Goal: Information Seeking & Learning: Learn about a topic

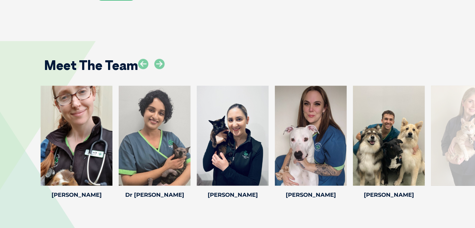
scroll to position [1031, 0]
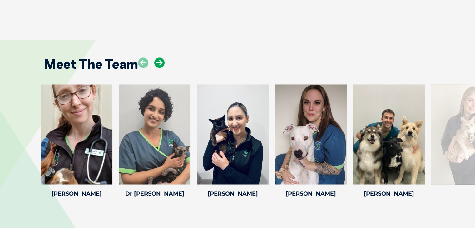
click at [161, 57] on icon at bounding box center [159, 62] width 10 height 10
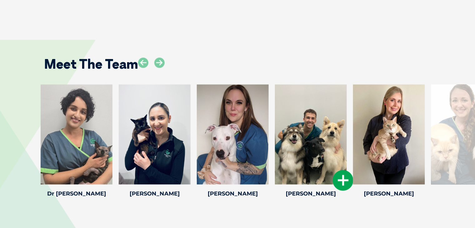
click at [309, 109] on div at bounding box center [311, 134] width 72 height 100
click at [307, 191] on h4 "[PERSON_NAME]" at bounding box center [311, 194] width 72 height 6
click at [336, 170] on icon at bounding box center [343, 180] width 21 height 21
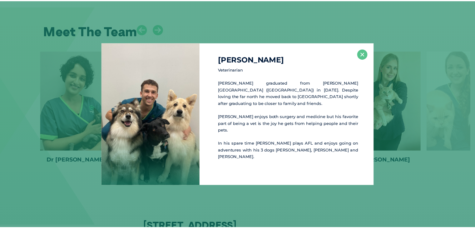
scroll to position [1066, 0]
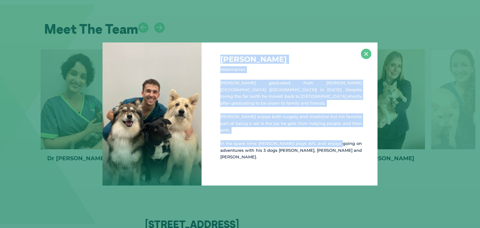
drag, startPoint x: 221, startPoint y: 62, endPoint x: 337, endPoint y: 137, distance: 137.2
click at [337, 137] on div "[PERSON_NAME] Veterinarian [PERSON_NAME] graduated from [PERSON_NAME][GEOGRAPHI…" at bounding box center [289, 113] width 176 height 143
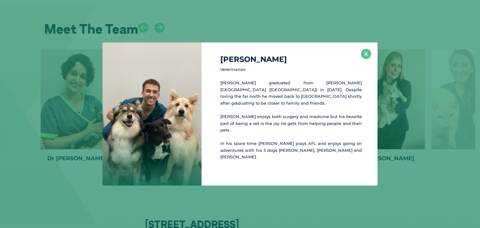
click at [333, 142] on p "In his spare time [PERSON_NAME] plays AFL and enjoys going on adventures with h…" at bounding box center [290, 150] width 141 height 20
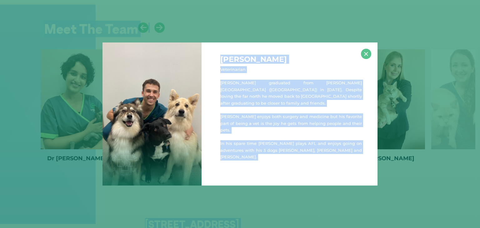
copy body "[PERSON_NAME] Veterinarian [PERSON_NAME] graduated from [PERSON_NAME][GEOGRAPHI…"
click at [366, 57] on button "×" at bounding box center [366, 54] width 10 height 10
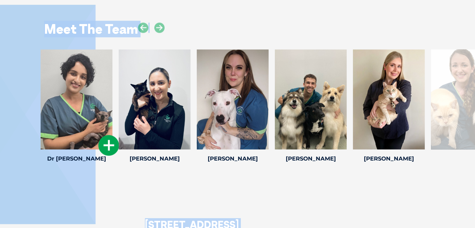
click at [69, 156] on h4 "Dr [PERSON_NAME]" at bounding box center [77, 159] width 72 height 6
click at [70, 101] on div at bounding box center [77, 99] width 72 height 100
click at [110, 135] on icon at bounding box center [108, 145] width 21 height 21
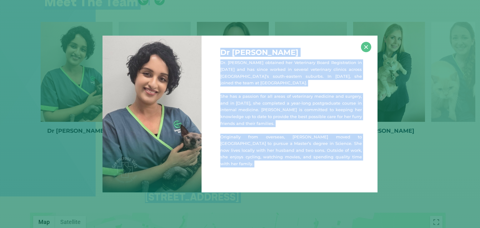
scroll to position [1098, 0]
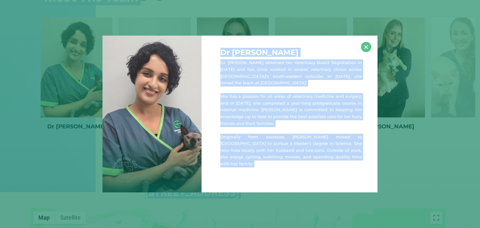
drag, startPoint x: 206, startPoint y: 110, endPoint x: 235, endPoint y: 115, distance: 28.8
click at [207, 110] on div "Dr [PERSON_NAME] Dr. [PERSON_NAME] obtained her Veterinary Board Registration i…" at bounding box center [289, 114] width 176 height 156
click at [303, 112] on p "She has a passion for all areas of veterinary medicine and surgery, and in [DAT…" at bounding box center [290, 110] width 141 height 34
click at [322, 101] on p "She has a passion for all areas of veterinary medicine and surgery, and in [DAT…" at bounding box center [290, 110] width 141 height 34
click at [322, 99] on p "She has a passion for all areas of veterinary medicine and surgery, and in [DAT…" at bounding box center [290, 110] width 141 height 34
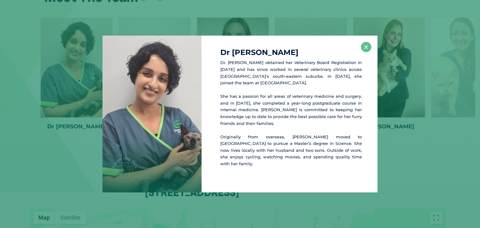
click at [322, 97] on p "She has a passion for all areas of veterinary medicine and surgery, and in [DAT…" at bounding box center [290, 110] width 141 height 34
click at [365, 52] on button "×" at bounding box center [366, 47] width 10 height 10
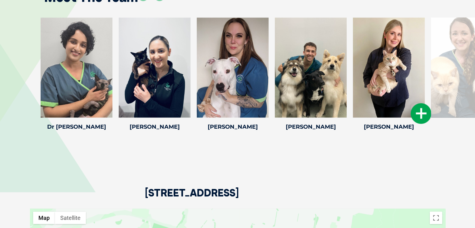
click at [420, 103] on icon at bounding box center [421, 113] width 21 height 21
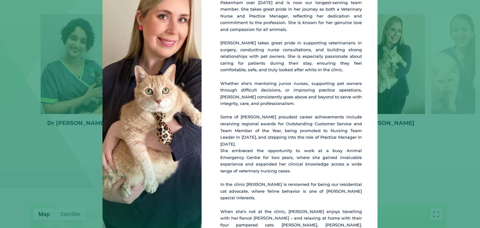
scroll to position [57, 0]
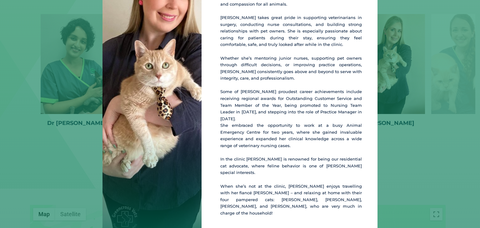
click at [235, 183] on p "When she’s not at the clinic, [PERSON_NAME] enjoys travelling with her fiancé […" at bounding box center [290, 200] width 141 height 34
click at [241, 195] on p "When she’s not at the clinic, [PERSON_NAME] enjoys travelling with her fiancé […" at bounding box center [290, 200] width 141 height 34
click at [246, 187] on p "When she’s not at the clinic, [PERSON_NAME] enjoys travelling with her fiancé […" at bounding box center [290, 200] width 141 height 34
click at [247, 140] on p "Some of [PERSON_NAME] proudest career achievements include receiving regional a…" at bounding box center [290, 118] width 141 height 61
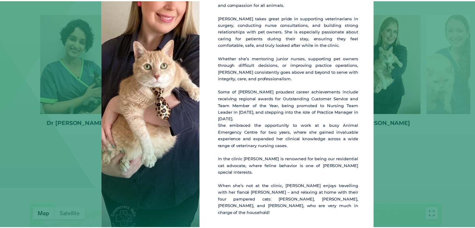
scroll to position [0, 0]
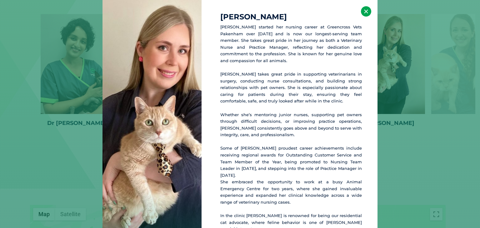
click at [363, 11] on button "×" at bounding box center [366, 11] width 10 height 10
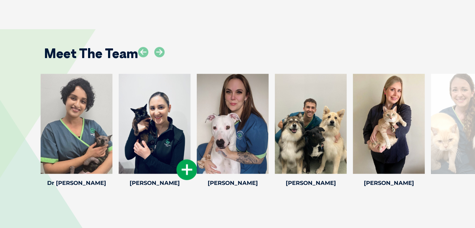
scroll to position [1039, 0]
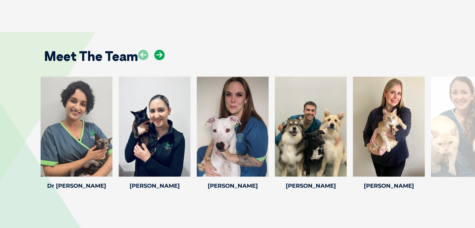
click at [159, 50] on icon at bounding box center [159, 55] width 10 height 10
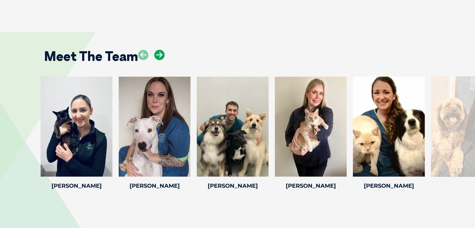
click at [159, 50] on icon at bounding box center [159, 55] width 10 height 10
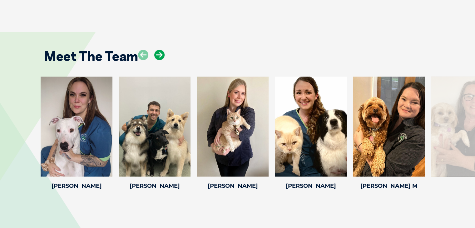
click at [159, 50] on icon at bounding box center [159, 55] width 10 height 10
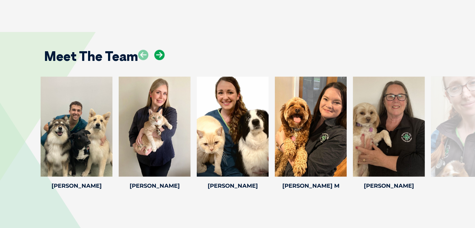
click at [159, 50] on icon at bounding box center [159, 55] width 10 height 10
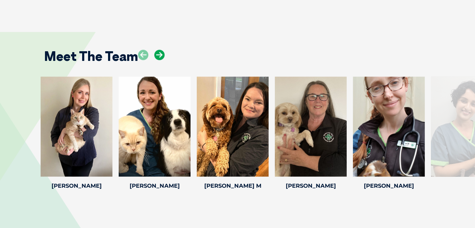
click at [159, 50] on icon at bounding box center [159, 55] width 10 height 10
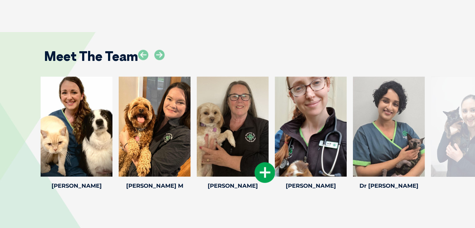
click at [263, 162] on icon at bounding box center [265, 172] width 21 height 21
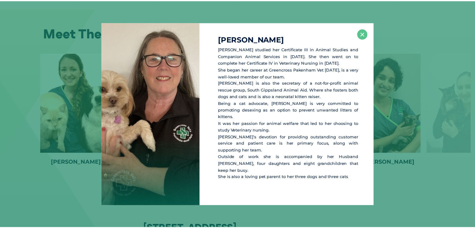
scroll to position [1062, 0]
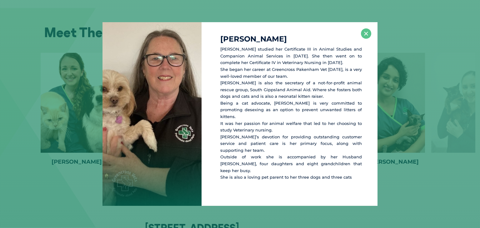
click at [305, 161] on p "[PERSON_NAME] studied her Certificate III in Animal Studies and Companion Anima…" at bounding box center [290, 113] width 141 height 135
click at [253, 162] on p "[PERSON_NAME] studied her Certificate III in Animal Studies and Companion Anima…" at bounding box center [290, 113] width 141 height 135
click at [272, 166] on p "[PERSON_NAME] studied her Certificate III in Animal Studies and Companion Anima…" at bounding box center [290, 113] width 141 height 135
click at [366, 39] on button "×" at bounding box center [366, 33] width 10 height 10
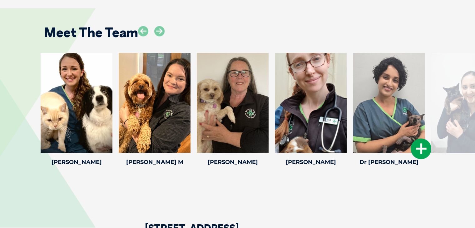
click at [420, 138] on icon at bounding box center [421, 148] width 21 height 21
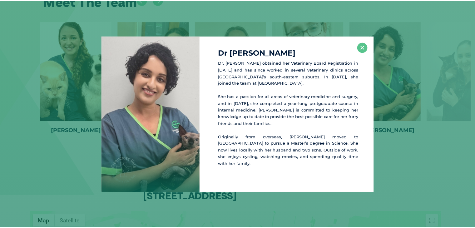
scroll to position [1094, 0]
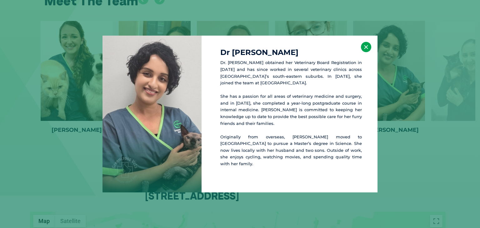
click at [366, 52] on button "×" at bounding box center [366, 47] width 10 height 10
